Goal: Task Accomplishment & Management: Manage account settings

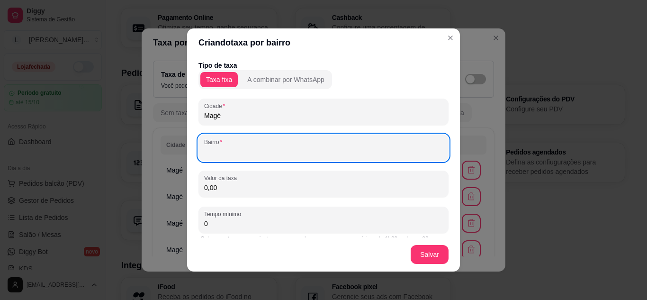
scroll to position [1, 0]
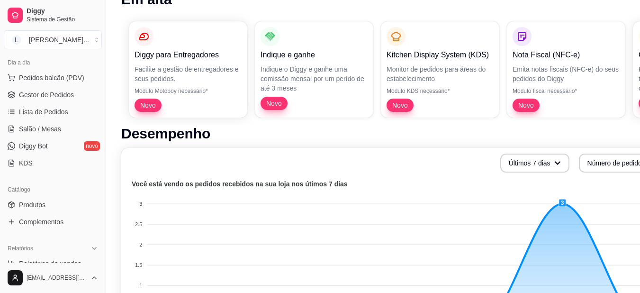
scroll to position [142, 0]
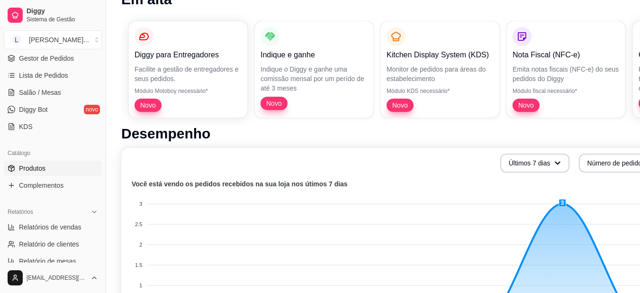
click at [55, 169] on link "Produtos" at bounding box center [53, 168] width 98 height 15
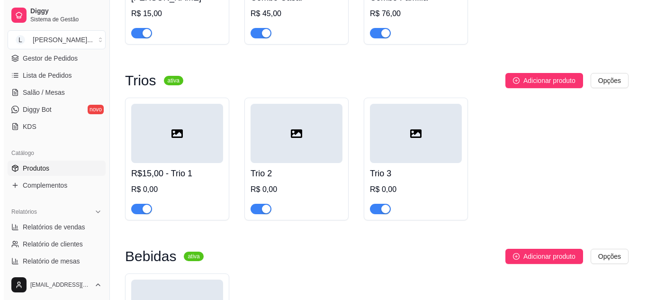
scroll to position [995, 0]
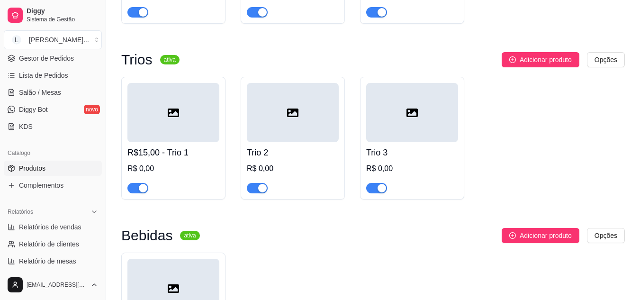
click at [158, 134] on div at bounding box center [174, 112] width 92 height 59
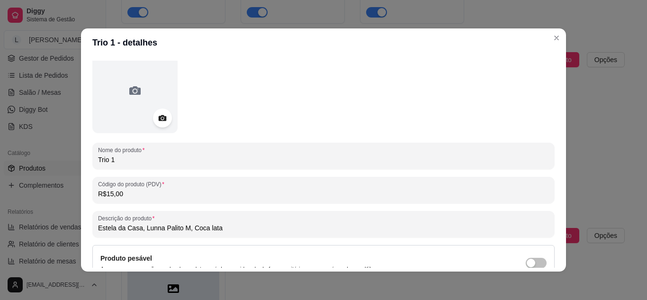
scroll to position [0, 0]
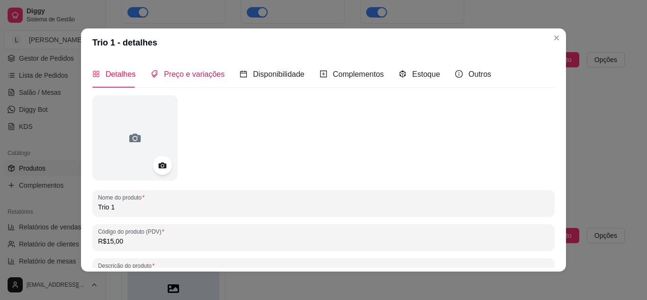
click at [210, 78] on span "Preço e variações" at bounding box center [194, 74] width 61 height 8
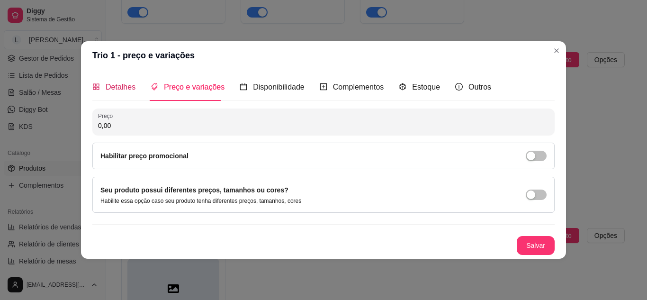
click at [132, 87] on span "Detalhes" at bounding box center [121, 87] width 30 height 8
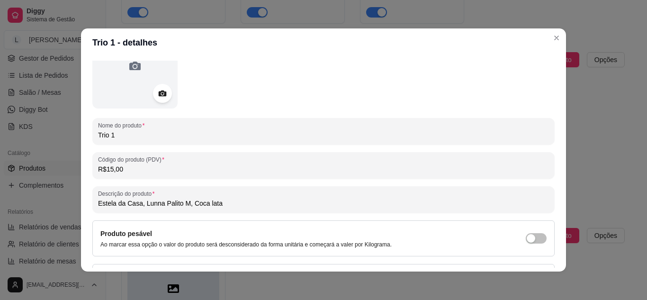
scroll to position [95, 0]
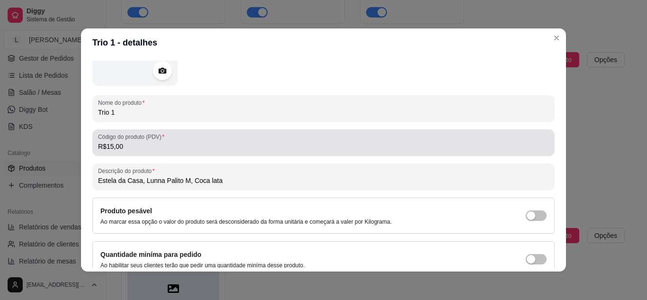
click at [147, 147] on input "R$15,00" at bounding box center [323, 146] width 451 height 9
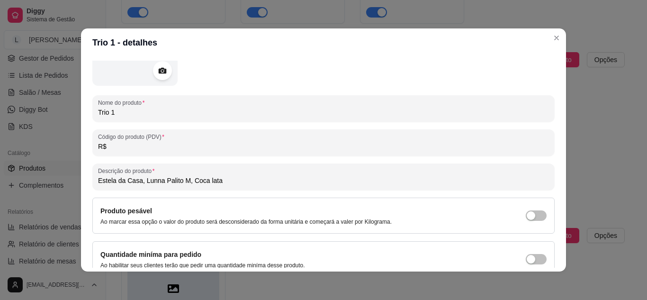
type input "R"
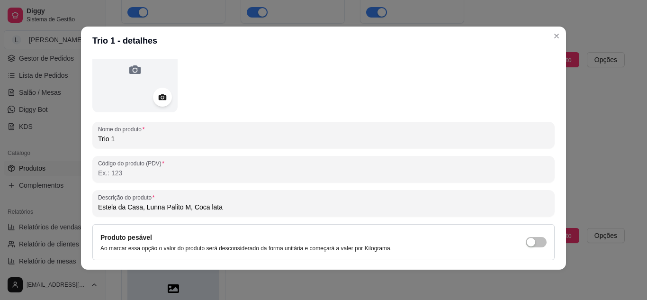
scroll to position [0, 0]
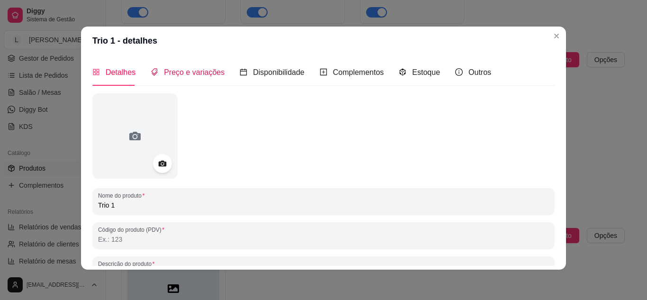
click at [192, 71] on span "Preço e variações" at bounding box center [194, 72] width 61 height 8
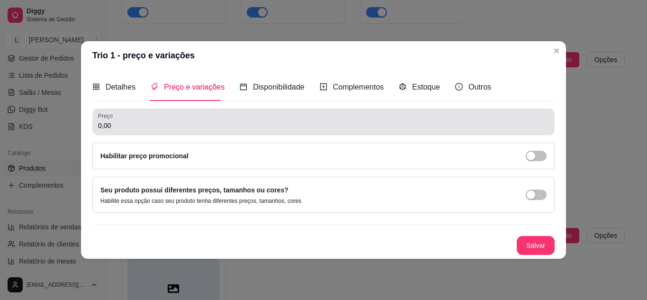
click at [152, 130] on input "0,00" at bounding box center [323, 125] width 451 height 9
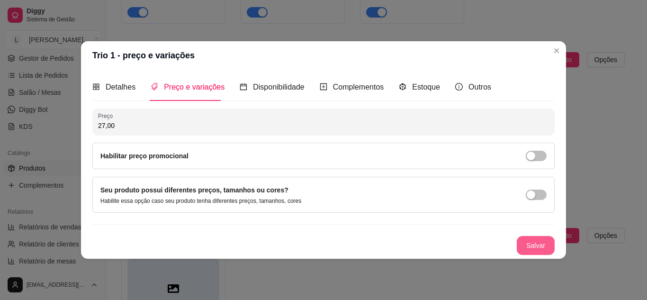
type input "27,00"
click at [545, 246] on button "Salvar" at bounding box center [536, 245] width 38 height 19
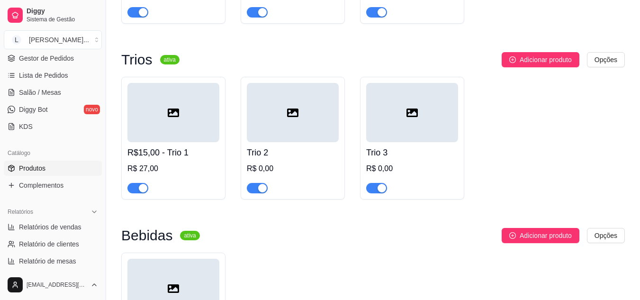
click at [279, 167] on div "R$ 0,00" at bounding box center [293, 168] width 92 height 11
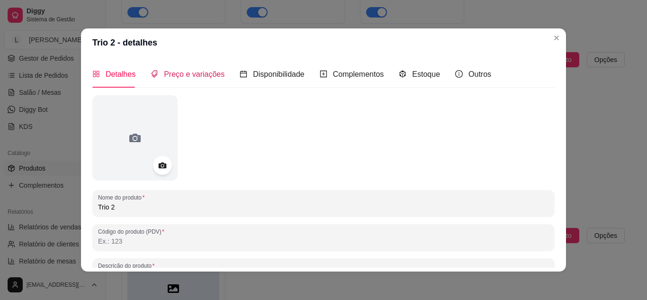
click at [170, 79] on div "Preço e variações" at bounding box center [188, 74] width 74 height 12
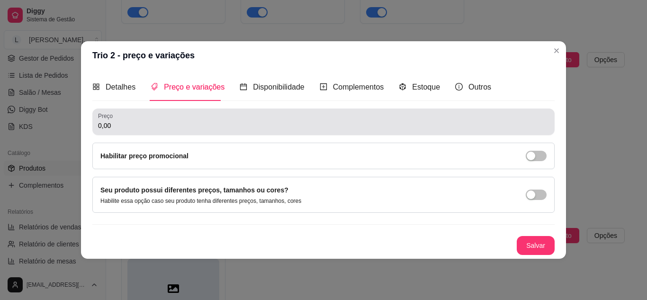
click at [196, 126] on input "0,00" at bounding box center [323, 125] width 451 height 9
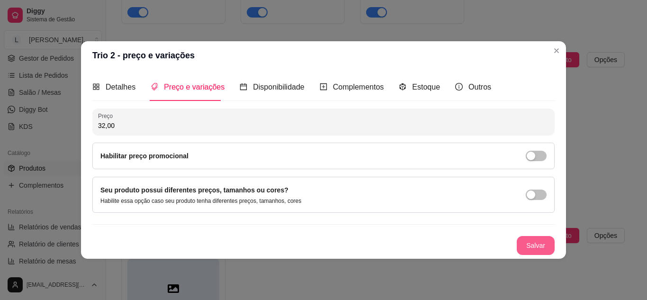
type input "32,00"
click at [520, 238] on button "Salvar" at bounding box center [536, 245] width 38 height 19
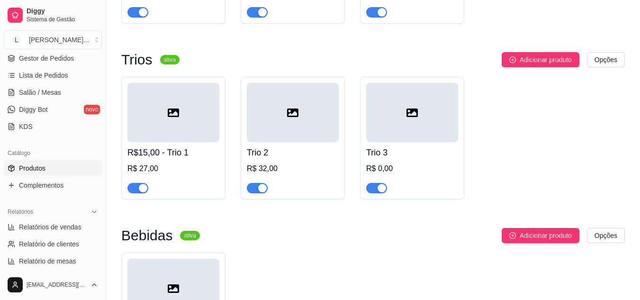
click at [400, 174] on div "R$ 0,00" at bounding box center [412, 168] width 92 height 11
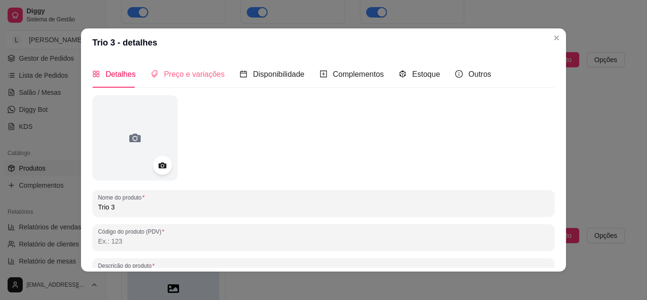
click at [188, 82] on div "Preço e variações" at bounding box center [188, 74] width 74 height 27
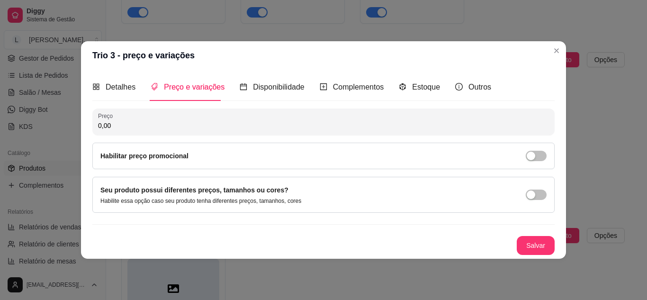
click at [187, 128] on input "0,00" at bounding box center [323, 125] width 451 height 9
type input "29,00"
click at [532, 246] on button "Salvar" at bounding box center [536, 245] width 38 height 19
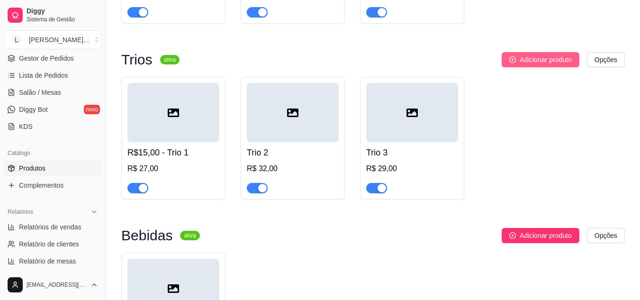
click at [550, 61] on span "Adicionar produto" at bounding box center [546, 60] width 52 height 10
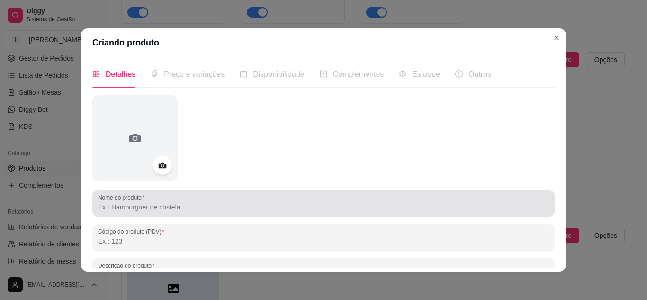
click at [150, 206] on input "Nome do produto" at bounding box center [323, 206] width 451 height 9
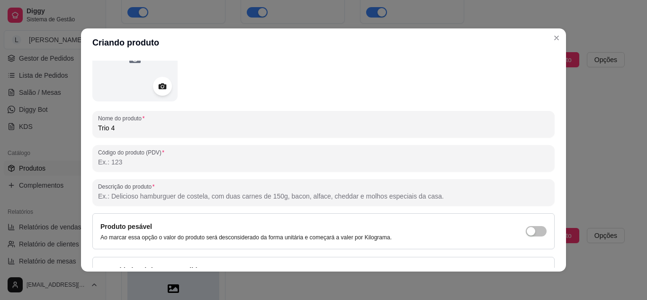
scroll to position [95, 0]
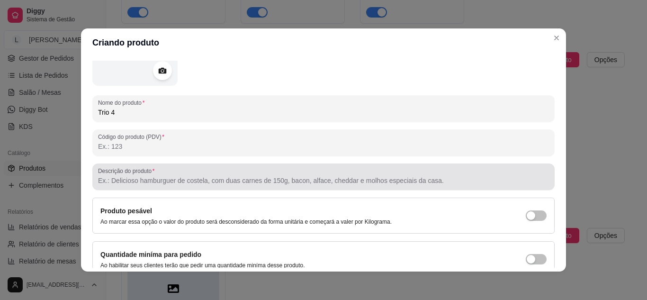
type input "Trio 4"
click at [141, 164] on div "Descrição do produto" at bounding box center [323, 177] width 463 height 27
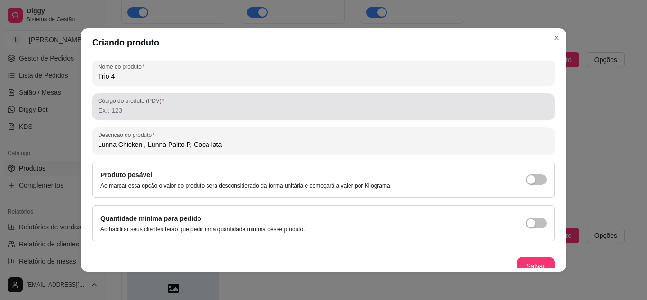
scroll to position [139, 0]
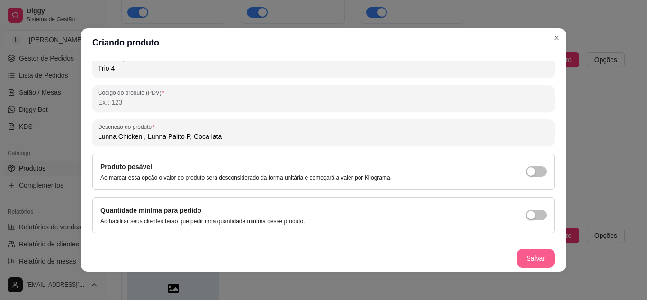
type input "Lunna Chicken , Lunna Palito P, Coca lata"
click at [522, 258] on button "Salvar" at bounding box center [536, 258] width 38 height 19
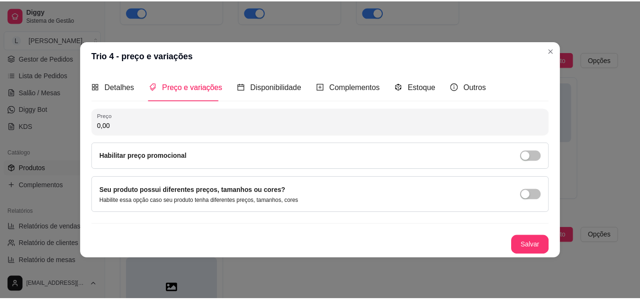
scroll to position [0, 0]
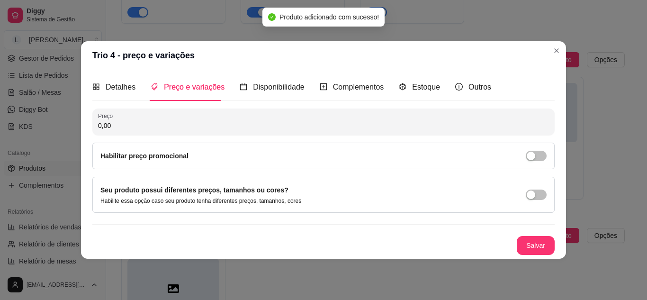
click at [116, 125] on input "0,00" at bounding box center [323, 125] width 451 height 9
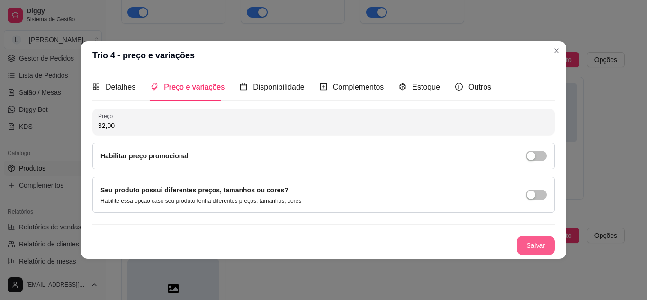
type input "32,00"
click at [539, 247] on button "Salvar" at bounding box center [536, 245] width 38 height 19
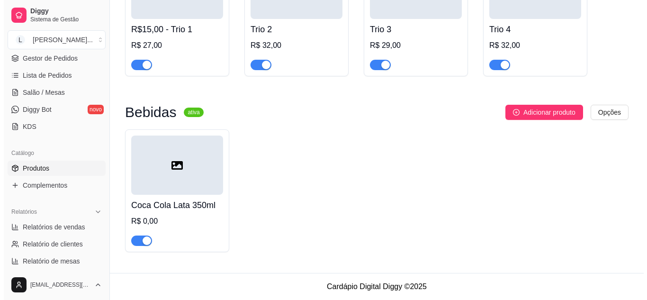
scroll to position [1122, 0]
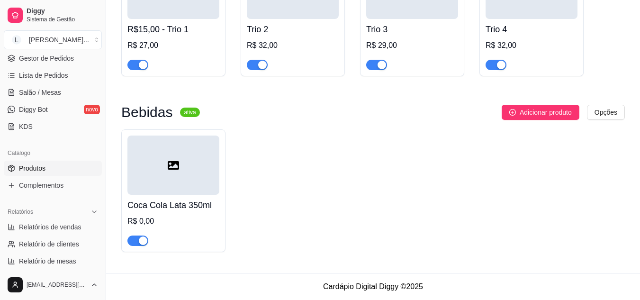
click at [157, 220] on div "R$ 0,00" at bounding box center [174, 221] width 92 height 11
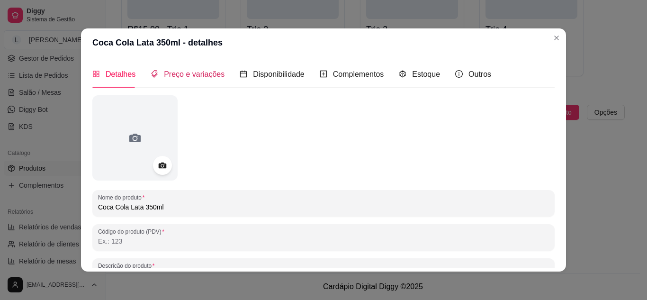
click at [175, 71] on span "Preço e variações" at bounding box center [194, 74] width 61 height 8
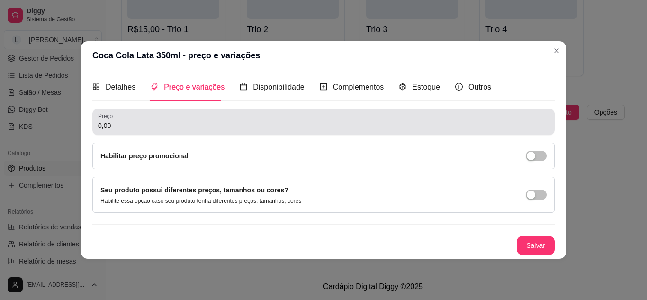
click at [156, 131] on div "0,00" at bounding box center [323, 121] width 451 height 19
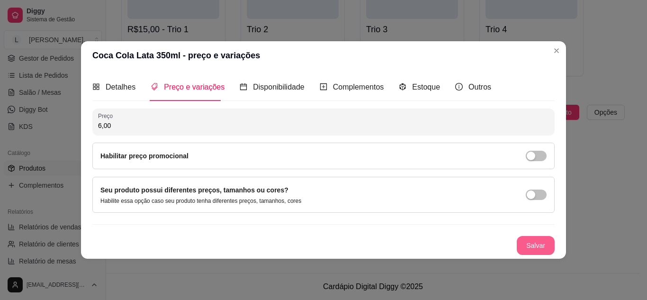
type input "6,00"
click at [534, 244] on button "Salvar" at bounding box center [536, 245] width 38 height 19
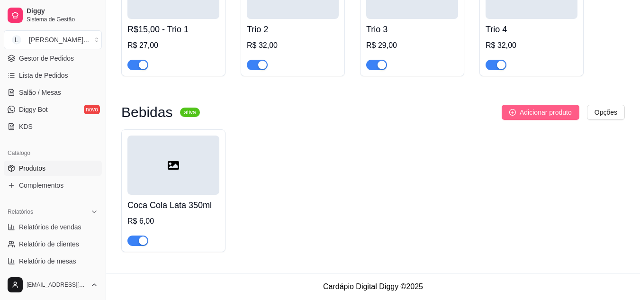
click at [534, 110] on span "Adicionar produto" at bounding box center [546, 112] width 52 height 10
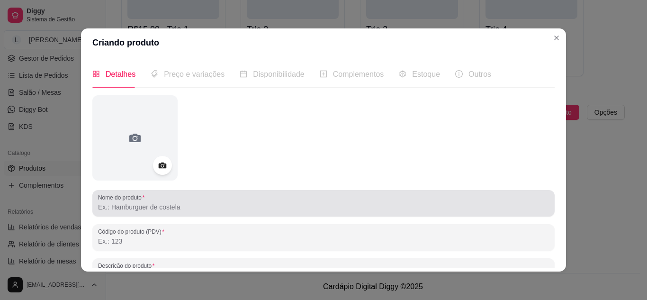
click at [153, 205] on input "Nome do produto" at bounding box center [323, 206] width 451 height 9
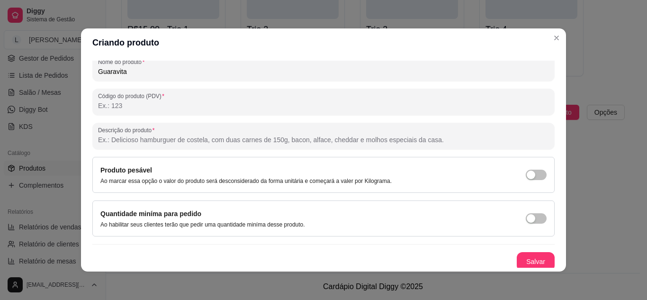
scroll to position [139, 0]
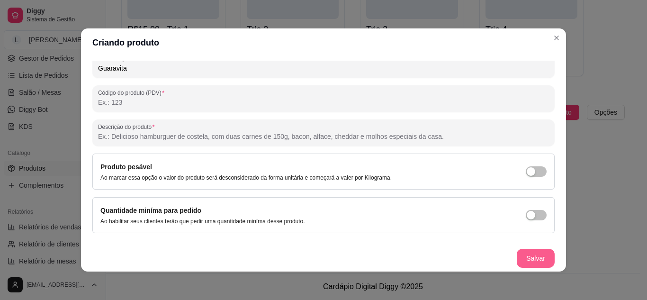
type input "Guaravita"
click at [517, 260] on button "Salvar" at bounding box center [536, 258] width 38 height 19
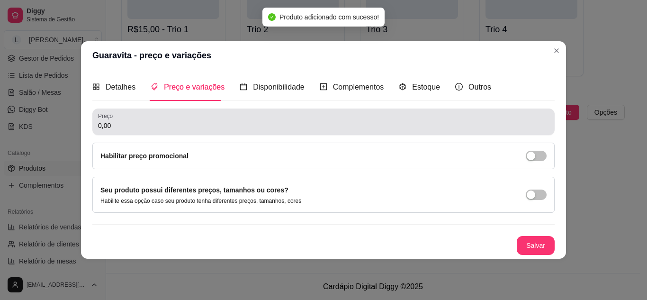
click at [191, 123] on input "0,00" at bounding box center [323, 125] width 451 height 9
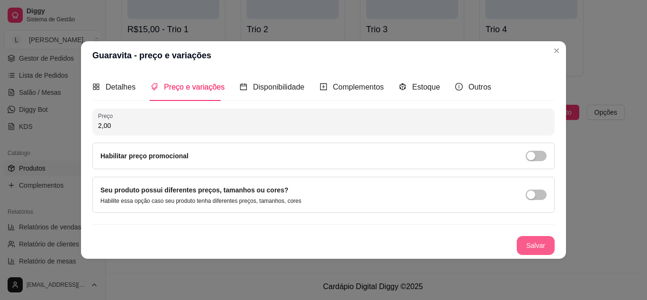
type input "2,00"
click at [538, 246] on button "Salvar" at bounding box center [536, 245] width 38 height 19
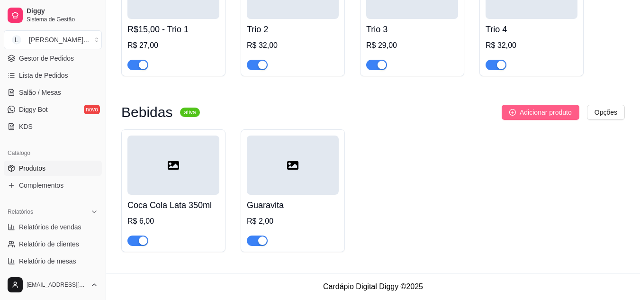
click at [556, 118] on button "Adicionar produto" at bounding box center [541, 112] width 78 height 15
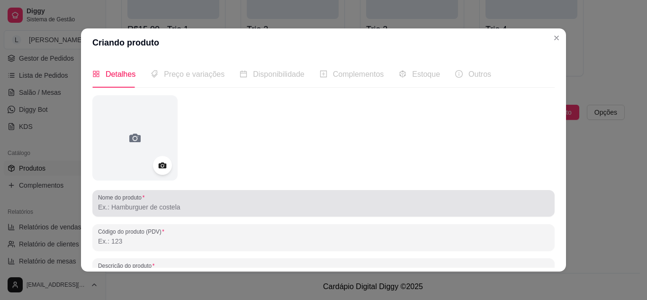
click at [153, 206] on input "Nome do produto" at bounding box center [323, 206] width 451 height 9
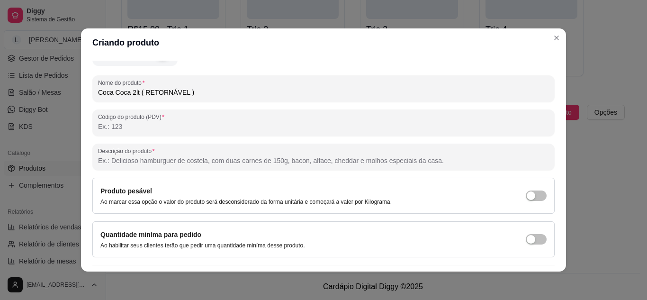
scroll to position [139, 0]
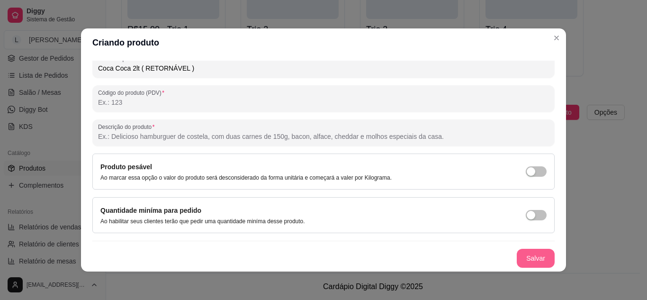
type input "Coca Coca 2lt ( RETORNÁVEL )"
click at [537, 264] on button "Salvar" at bounding box center [536, 258] width 37 height 18
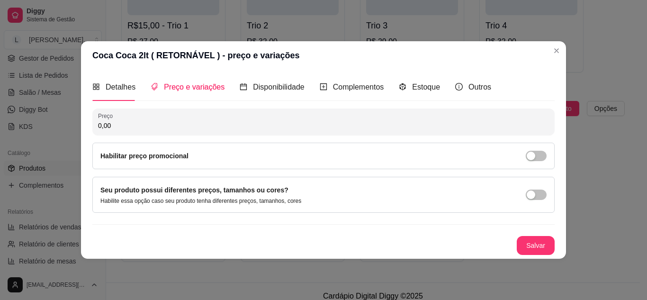
scroll to position [0, 0]
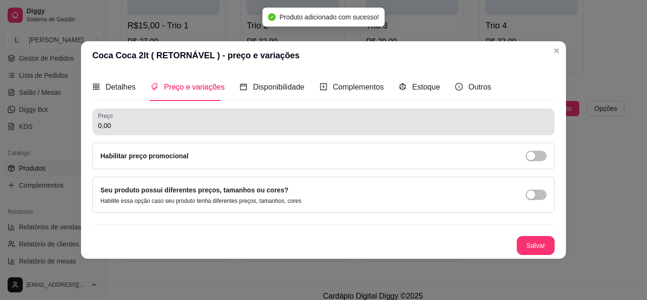
click at [175, 116] on div "0,00" at bounding box center [323, 121] width 451 height 19
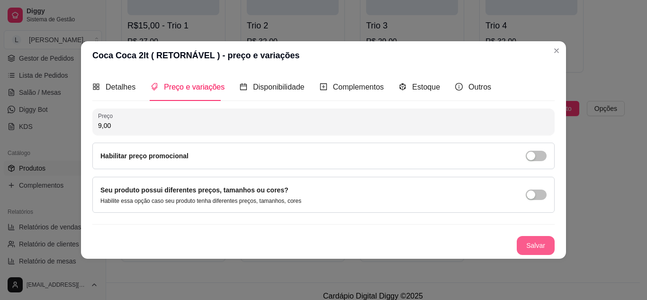
type input "9,00"
click at [516, 245] on div "Salvar" at bounding box center [323, 245] width 463 height 19
click at [527, 246] on button "Salvar" at bounding box center [536, 245] width 38 height 19
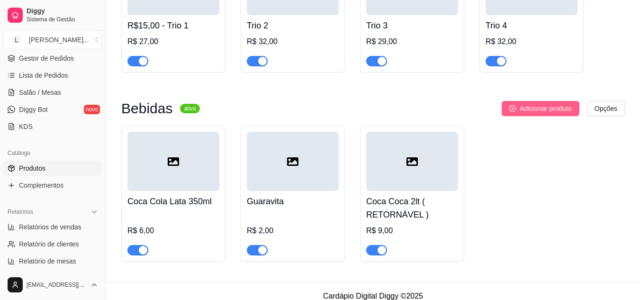
click at [551, 114] on span "Adicionar produto" at bounding box center [546, 108] width 52 height 10
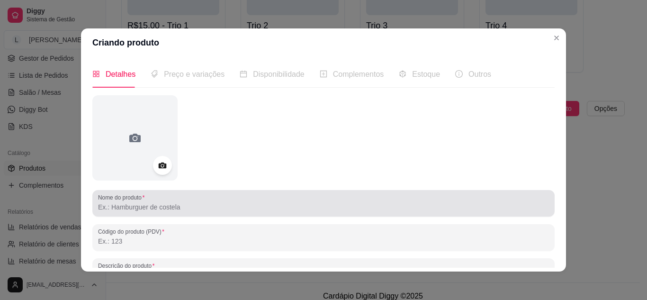
click at [179, 207] on input "Nome do produto" at bounding box center [323, 206] width 451 height 9
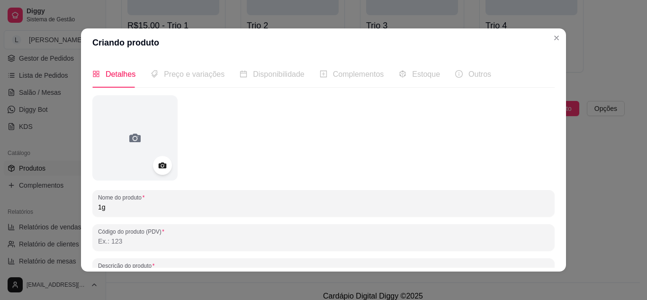
type input "1"
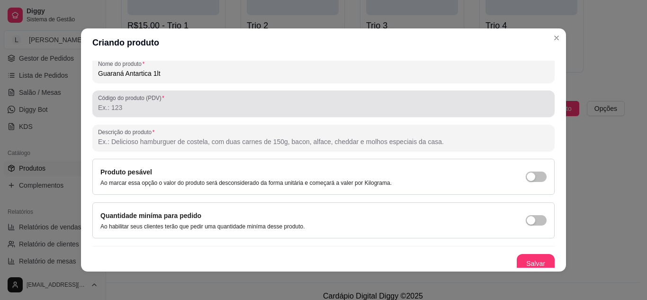
scroll to position [139, 0]
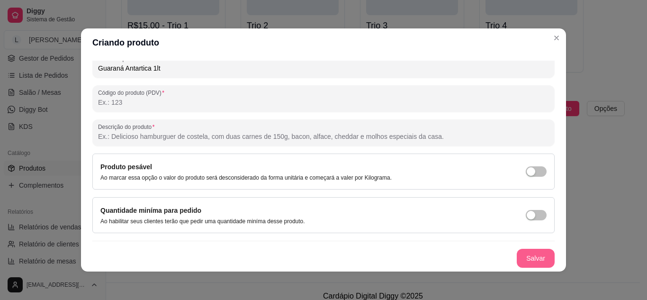
type input "Guaraná Antartica 1lt"
click at [537, 263] on button "Salvar" at bounding box center [536, 258] width 38 height 19
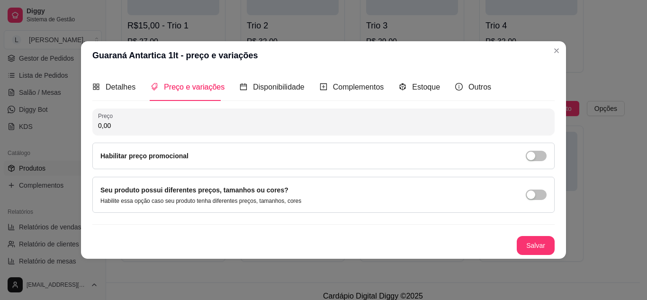
scroll to position [0, 0]
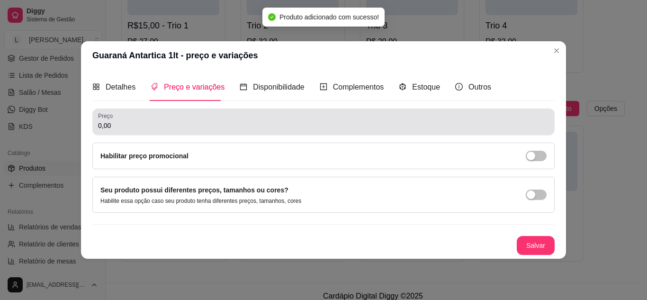
click at [140, 121] on input "0,00" at bounding box center [323, 125] width 451 height 9
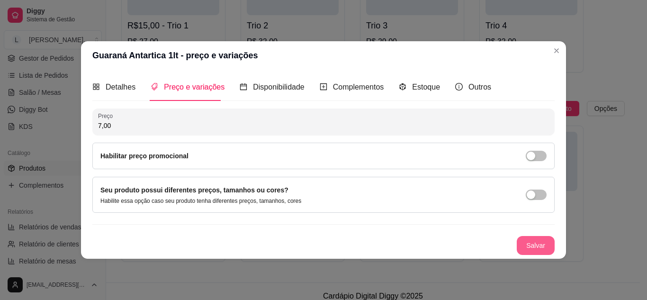
type input "7,00"
click at [541, 251] on button "Salvar" at bounding box center [536, 245] width 37 height 18
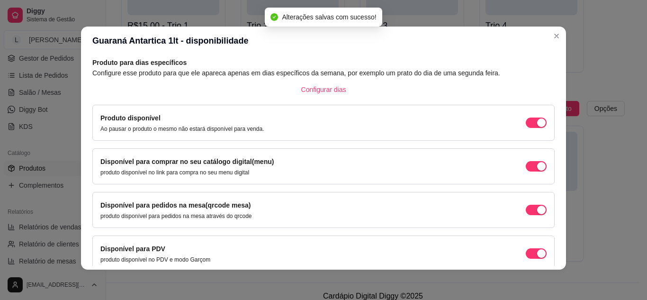
scroll to position [90, 0]
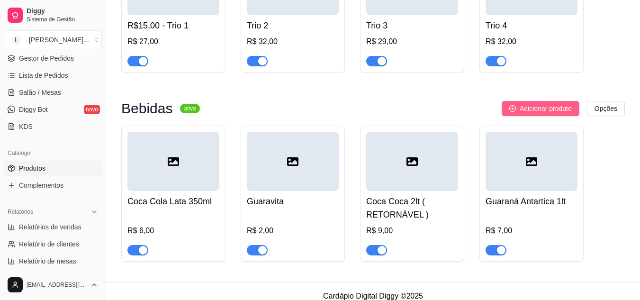
click at [542, 111] on span "Adicionar produto" at bounding box center [546, 108] width 52 height 10
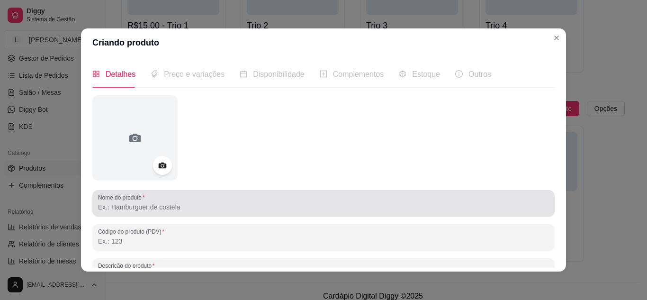
click at [148, 203] on input "Nome do produto" at bounding box center [323, 206] width 451 height 9
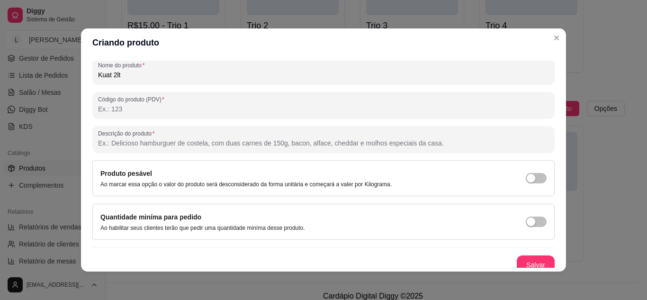
scroll to position [139, 0]
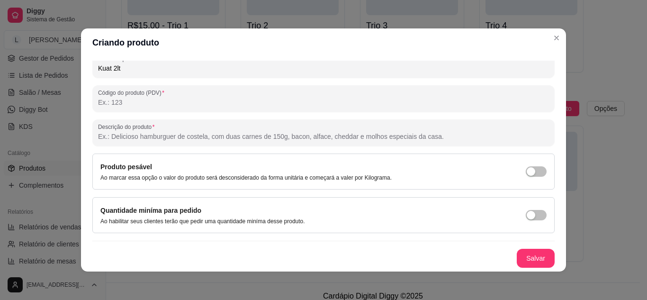
type input "Kuat 2lt"
click at [527, 264] on button "Salvar" at bounding box center [536, 258] width 37 height 18
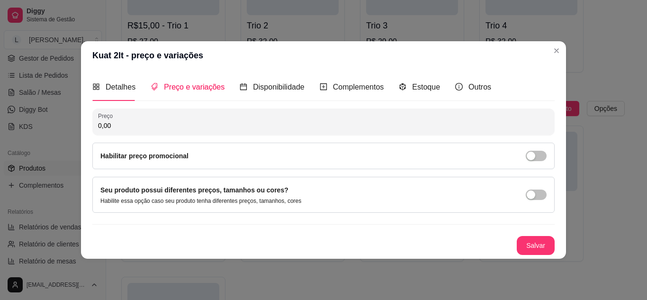
scroll to position [0, 0]
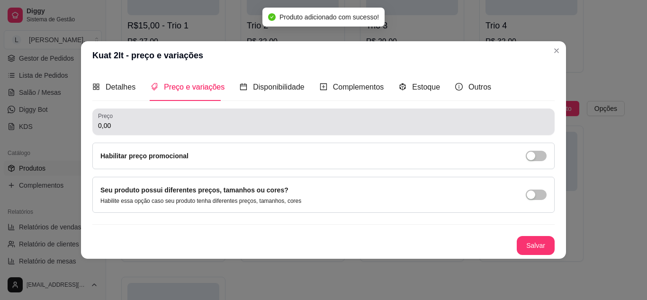
click at [171, 109] on div "Preço 0,00" at bounding box center [323, 122] width 463 height 27
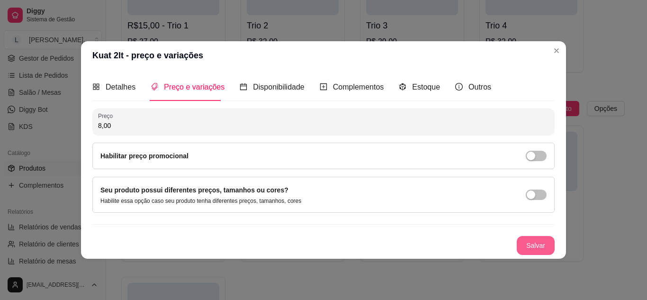
type input "8,00"
click at [542, 251] on button "Salvar" at bounding box center [536, 245] width 38 height 19
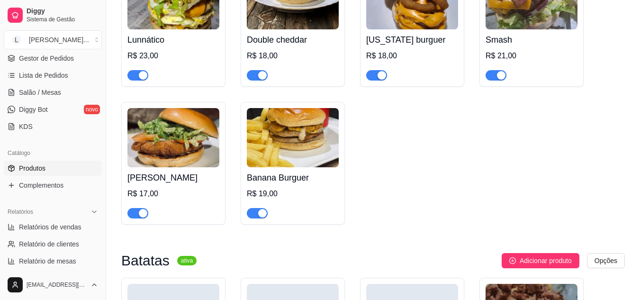
scroll to position [95, 0]
